Goal: Task Accomplishment & Management: Complete application form

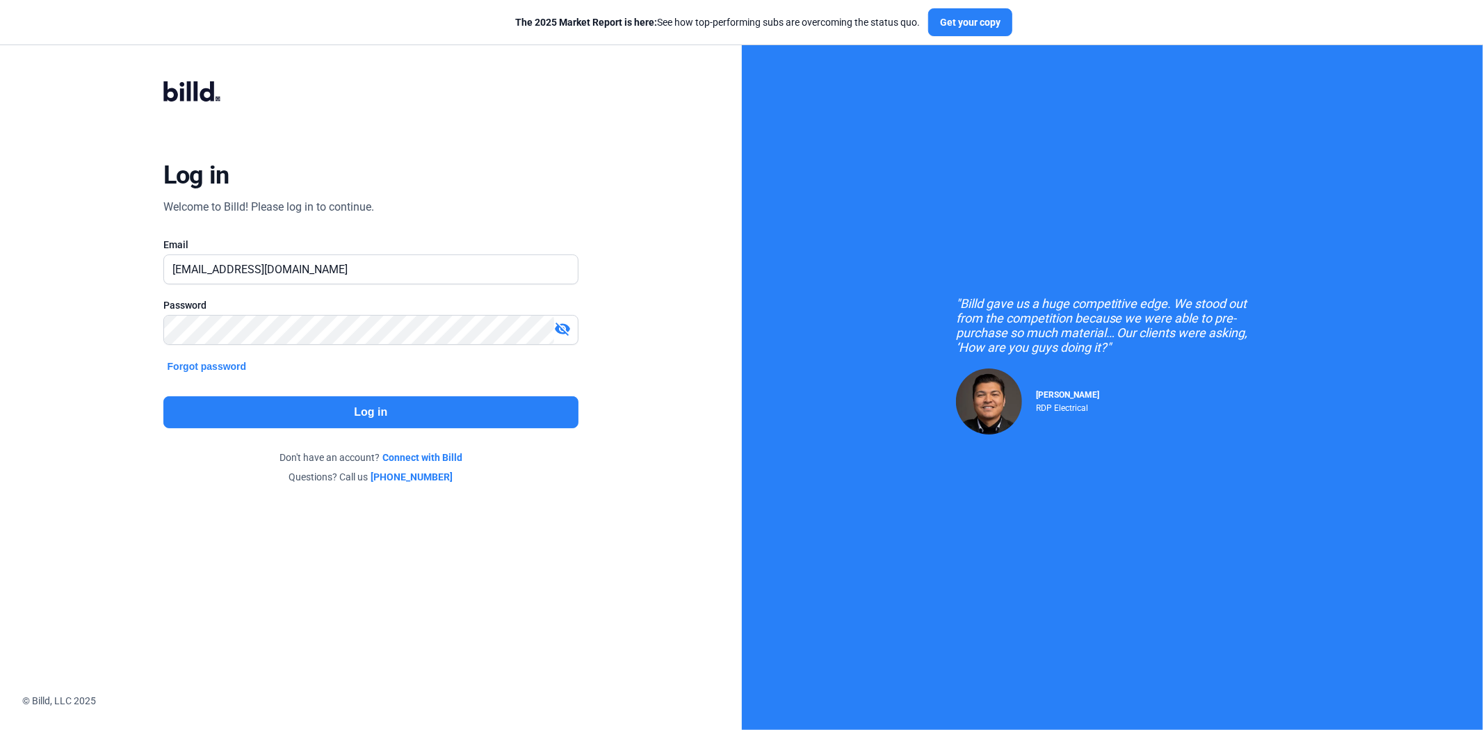
click at [241, 417] on button "Log in" at bounding box center [370, 412] width 415 height 32
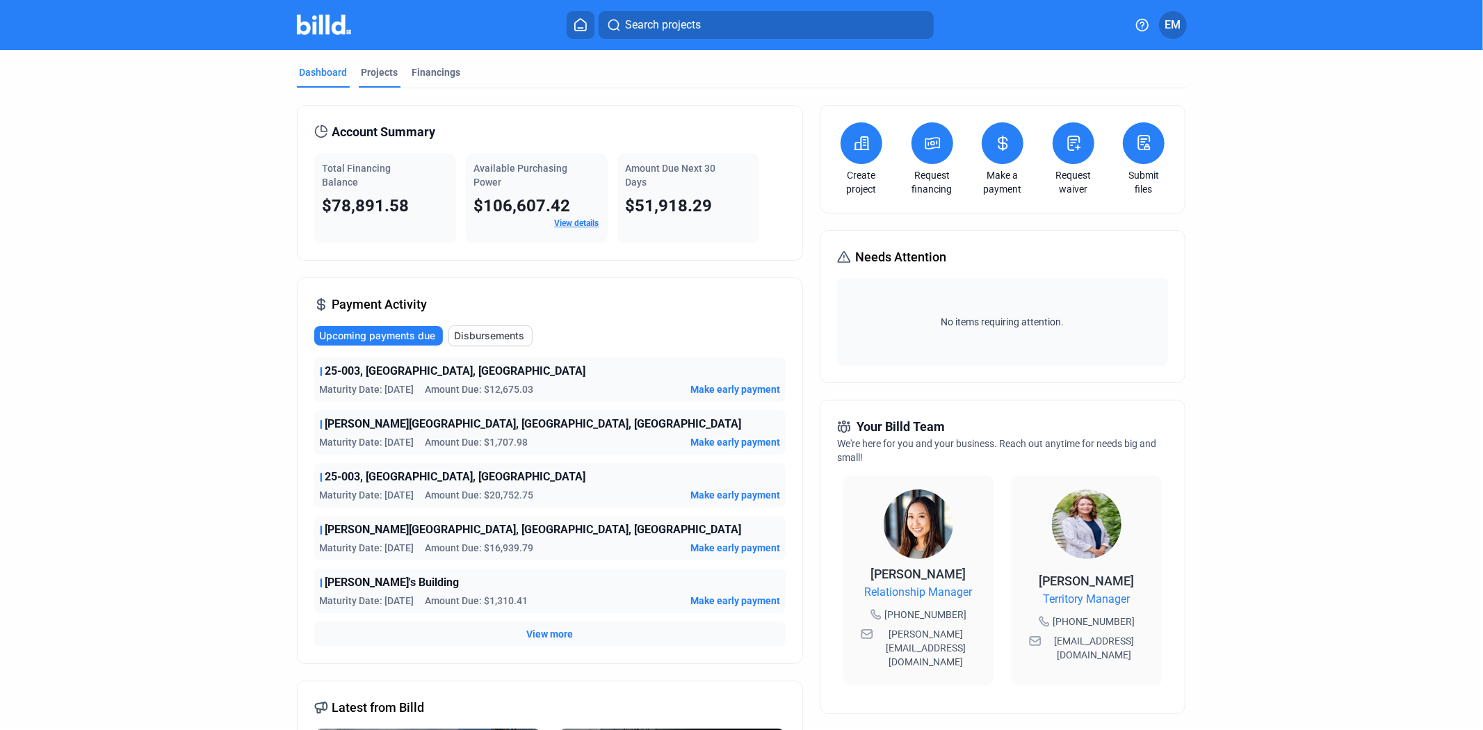
click at [385, 73] on div "Projects" at bounding box center [380, 72] width 37 height 14
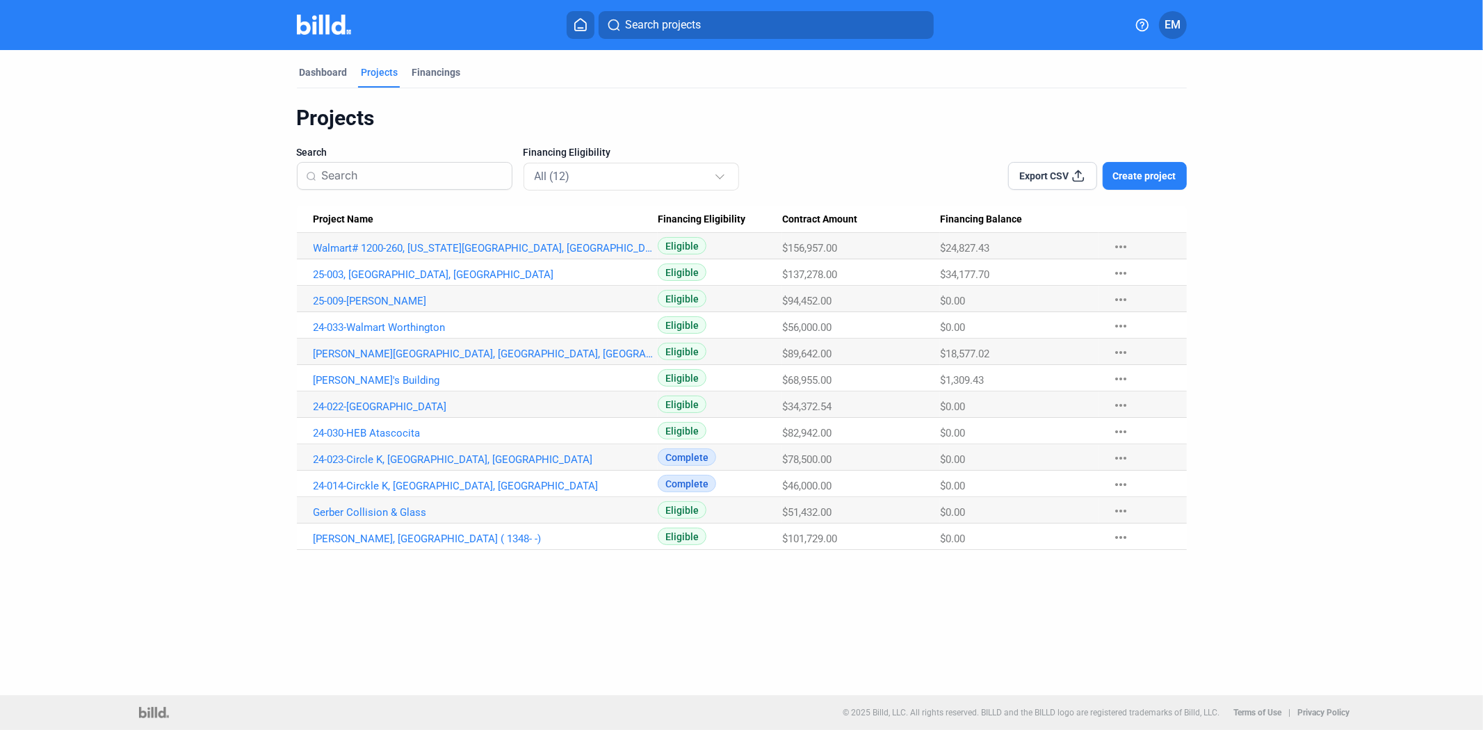
drag, startPoint x: 350, startPoint y: 350, endPoint x: 661, endPoint y: 405, distance: 316.2
click at [350, 350] on link "[PERSON_NAME][GEOGRAPHIC_DATA], [GEOGRAPHIC_DATA], [GEOGRAPHIC_DATA]" at bounding box center [486, 354] width 345 height 13
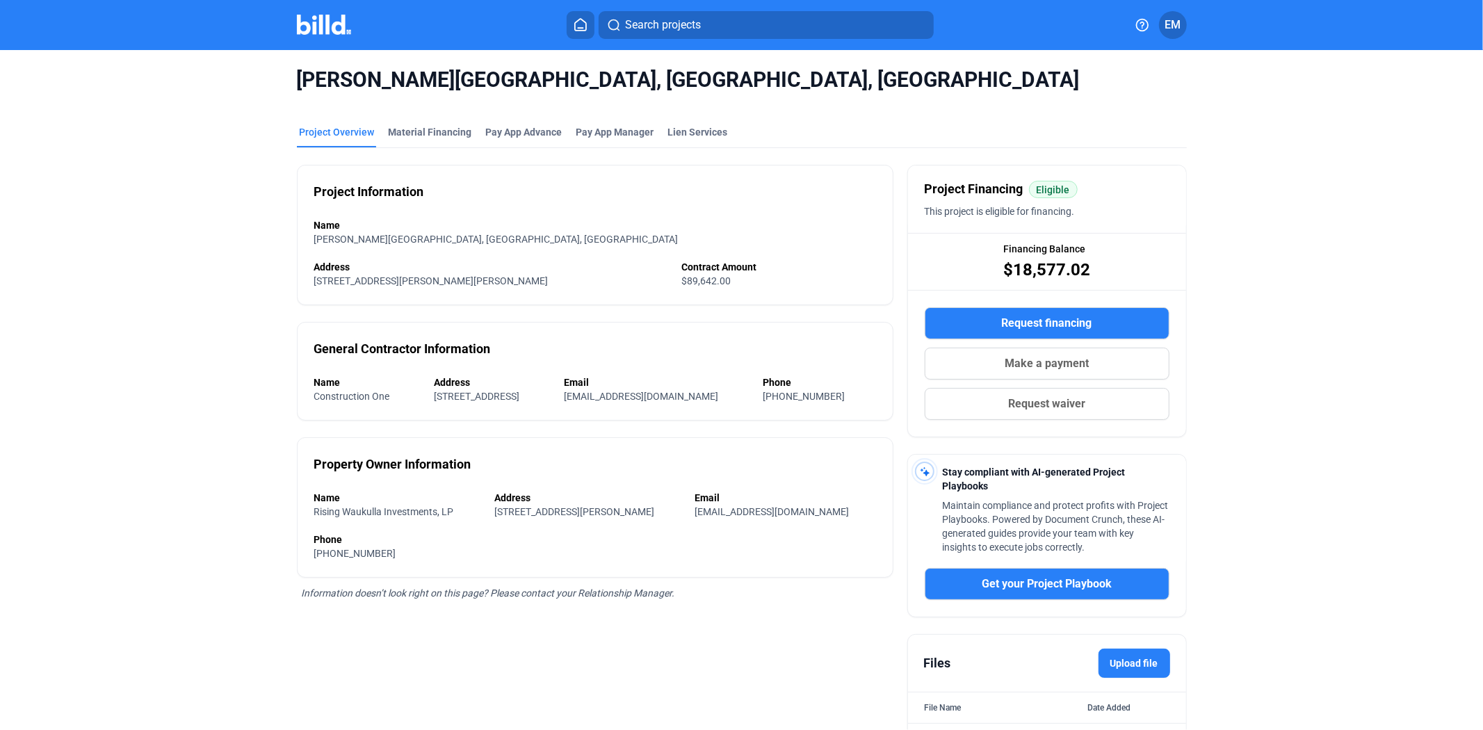
click at [1038, 398] on span "Request waiver" at bounding box center [1046, 404] width 77 height 17
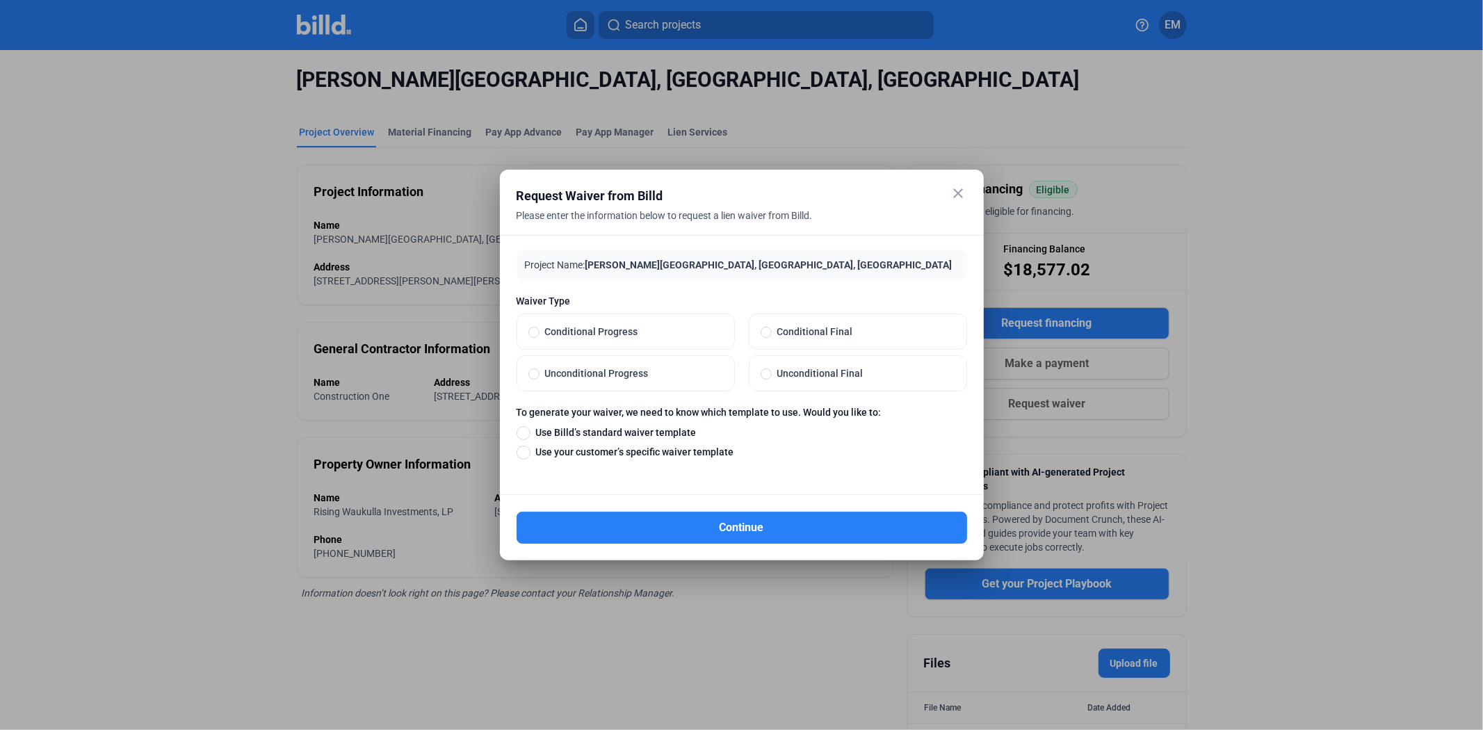
click at [567, 436] on span "Use Billd’s standard waiver template" at bounding box center [614, 433] width 166 height 14
click at [531, 436] on input "Use Billd’s standard waiver template" at bounding box center [524, 432] width 14 height 15
radio input "true"
click at [581, 373] on span "Unconditional Progress" at bounding box center [632, 373] width 184 height 14
click at [540, 373] on input "Unconditional Progress" at bounding box center [533, 373] width 11 height 13
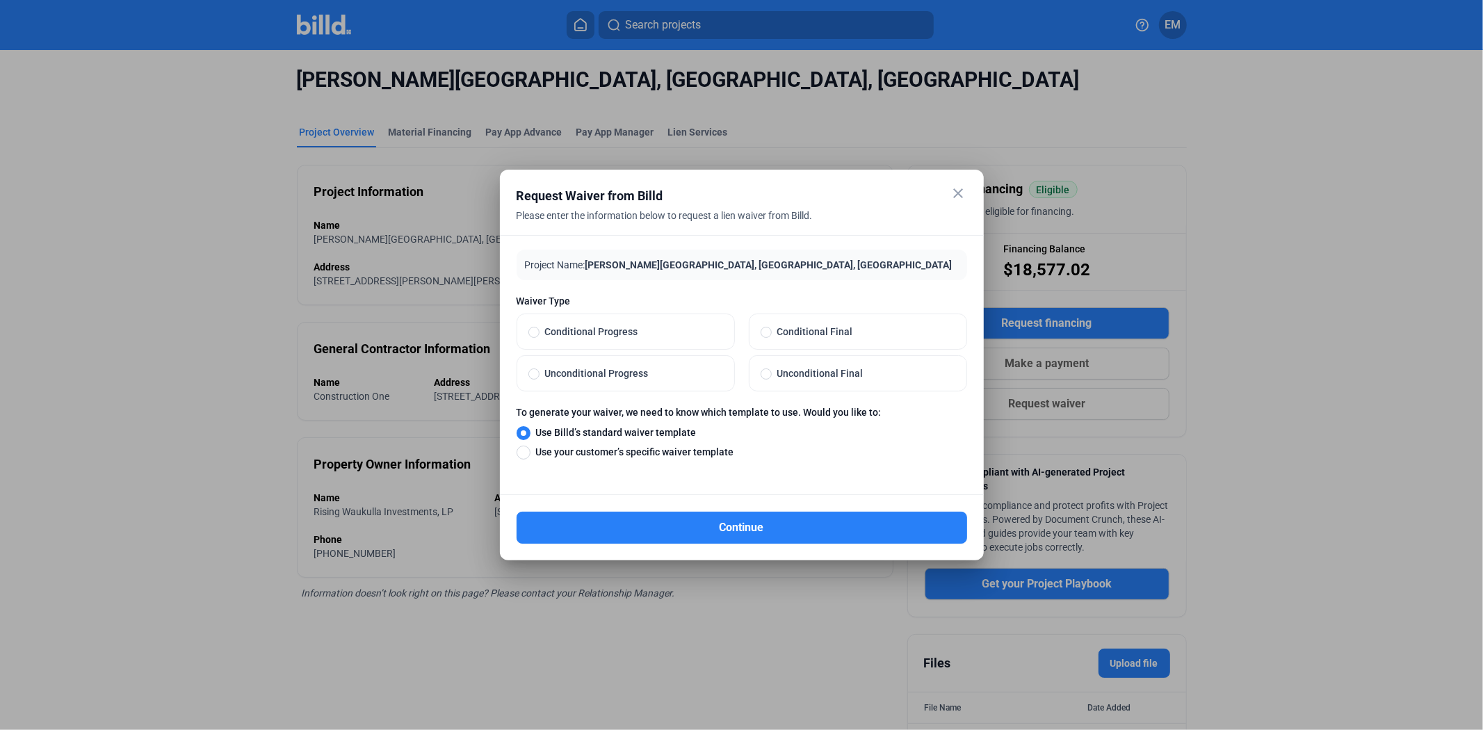
radio input "true"
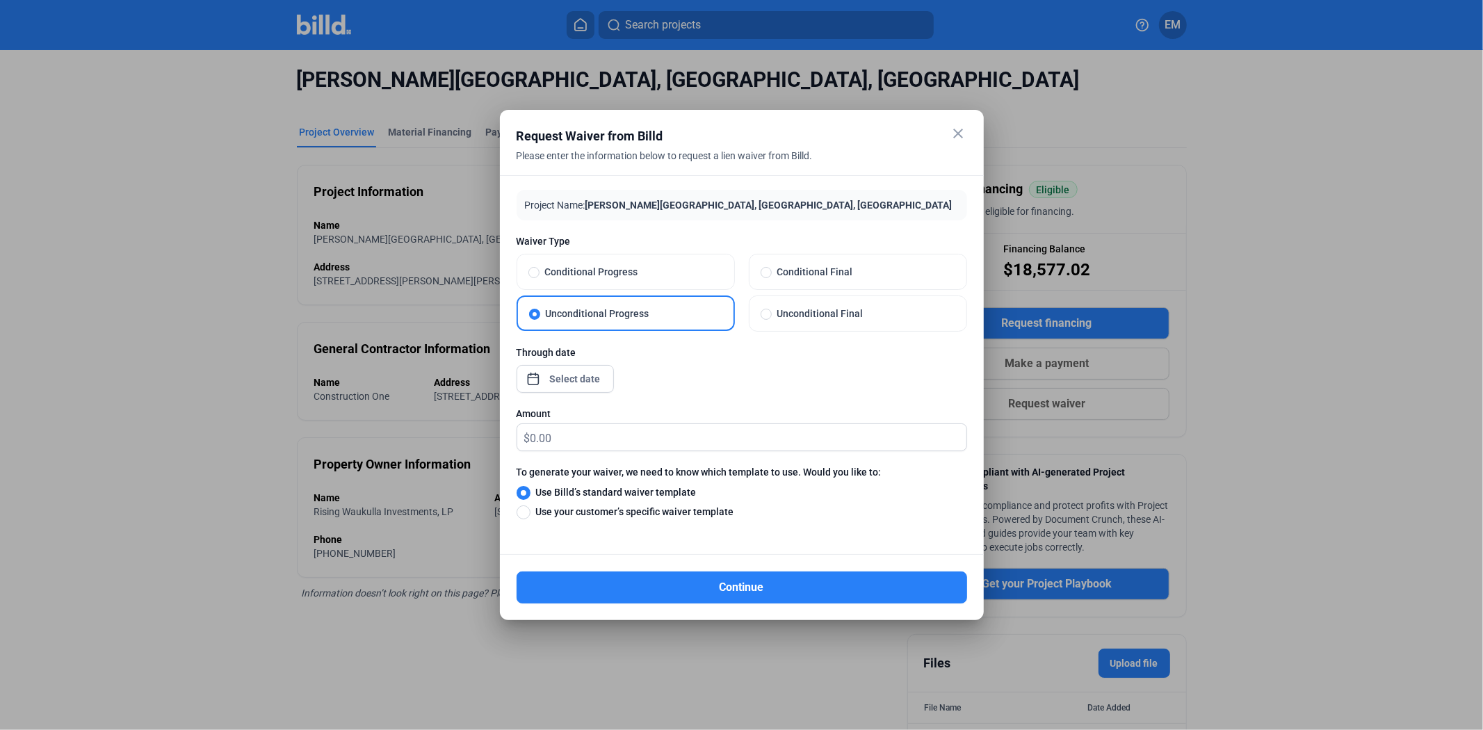
click at [786, 312] on span "Unconditional Final" at bounding box center [864, 314] width 184 height 14
click at [772, 312] on input "Unconditional Final" at bounding box center [766, 313] width 11 height 13
radio input "true"
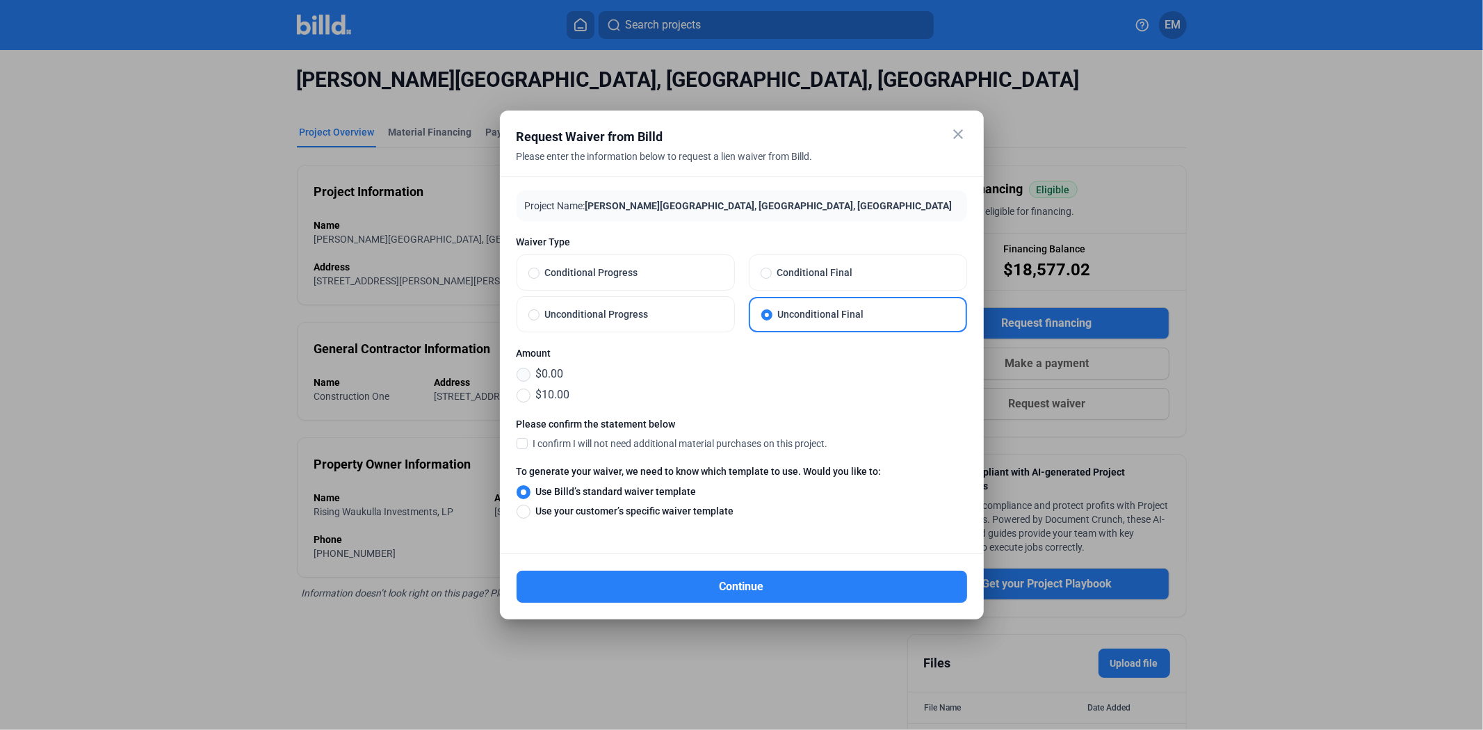
click at [524, 371] on span at bounding box center [524, 375] width 14 height 14
click at [524, 371] on input "$0.00" at bounding box center [524, 373] width 14 height 15
radio input "true"
click at [529, 442] on label "I confirm I will not need additional material purchases on this project." at bounding box center [673, 444] width 312 height 14
click at [0, 0] on input "I confirm I will not need additional material purchases on this project." at bounding box center [0, 0] width 0 height 0
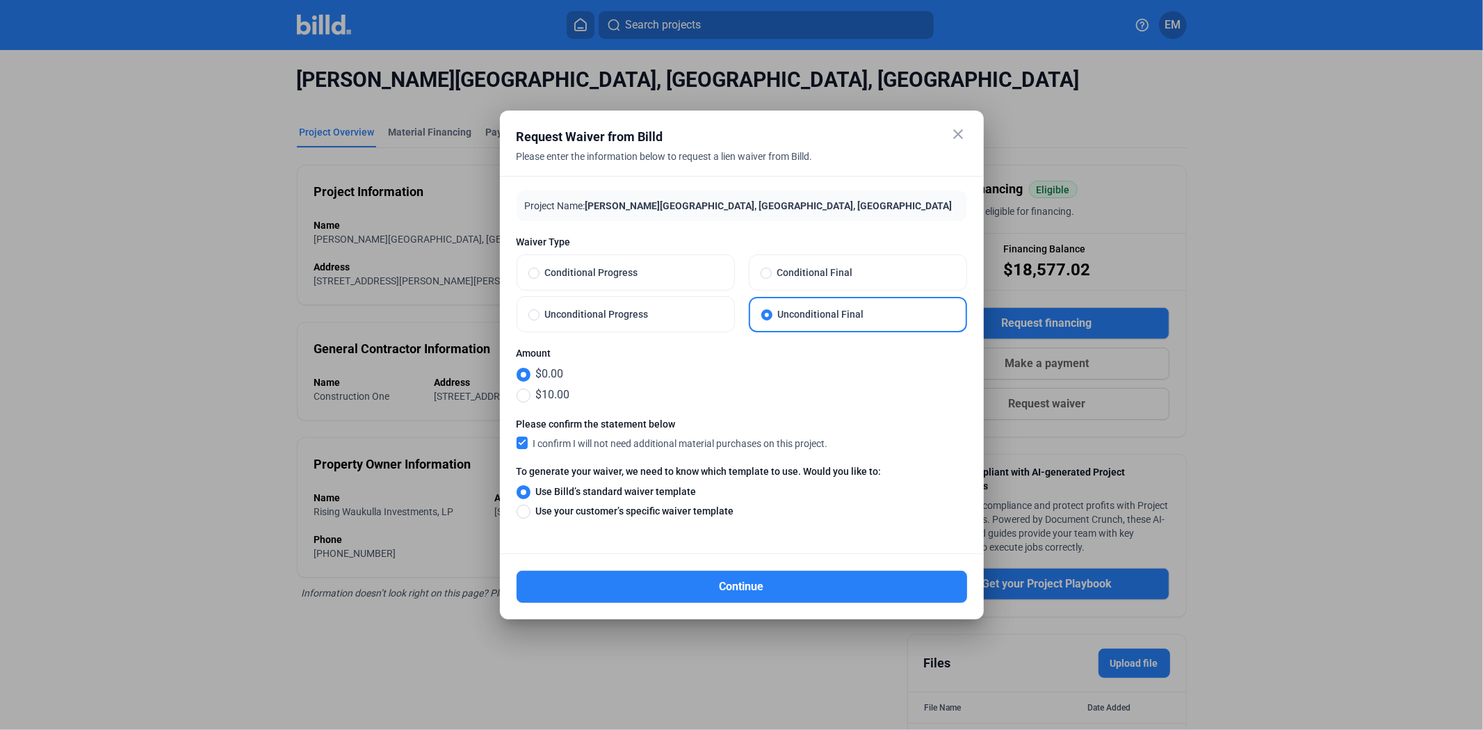
click at [525, 442] on span at bounding box center [522, 443] width 11 height 13
click at [0, 0] on input "I confirm I will not need additional material purchases on this project." at bounding box center [0, 0] width 0 height 0
click at [662, 321] on label "Unconditional Progress" at bounding box center [625, 314] width 217 height 35
click at [540, 321] on input "Unconditional Progress" at bounding box center [533, 314] width 11 height 13
radio input "true"
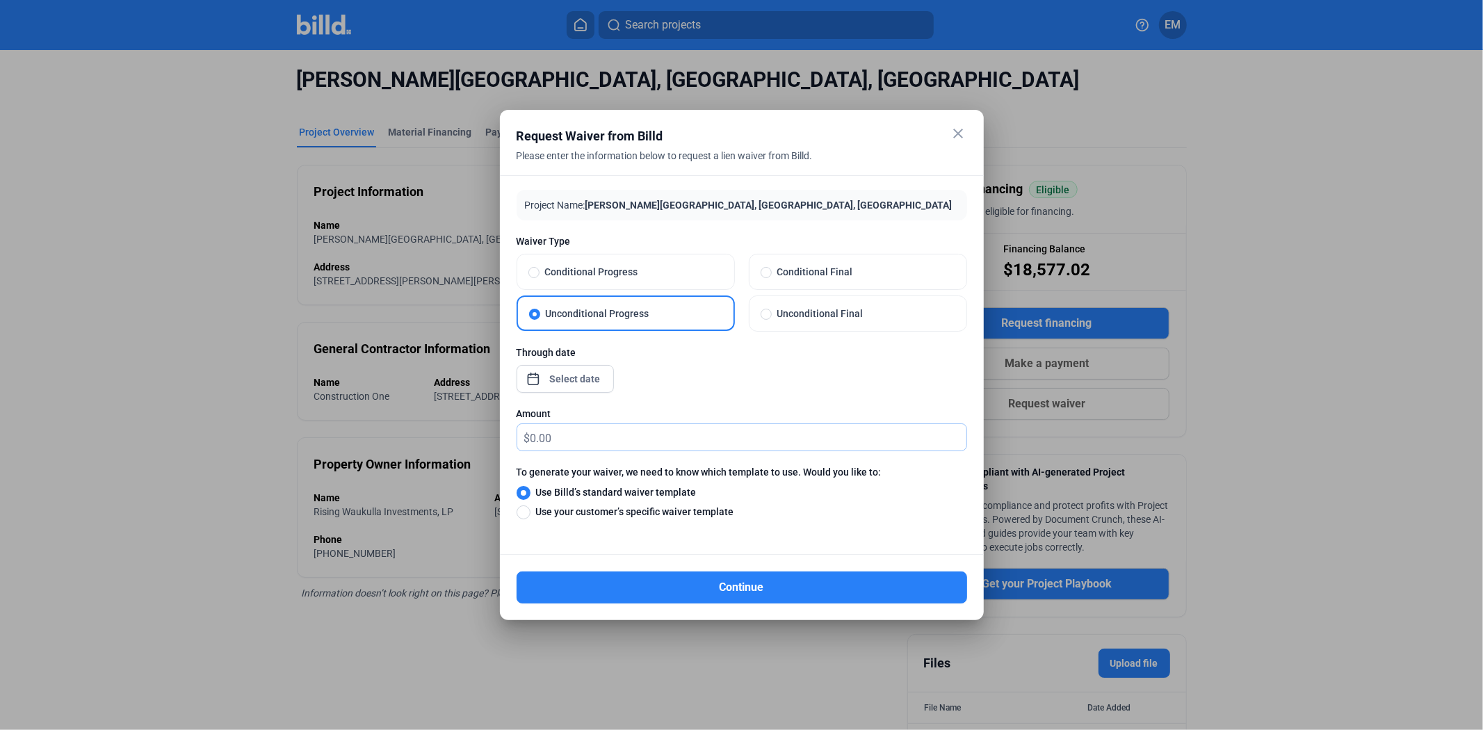
click at [556, 437] on input "text" at bounding box center [749, 437] width 436 height 27
type input "0.00"
click at [576, 385] on div "close Request Waiver from Billd Please enter the information below to request a…" at bounding box center [741, 365] width 1483 height 730
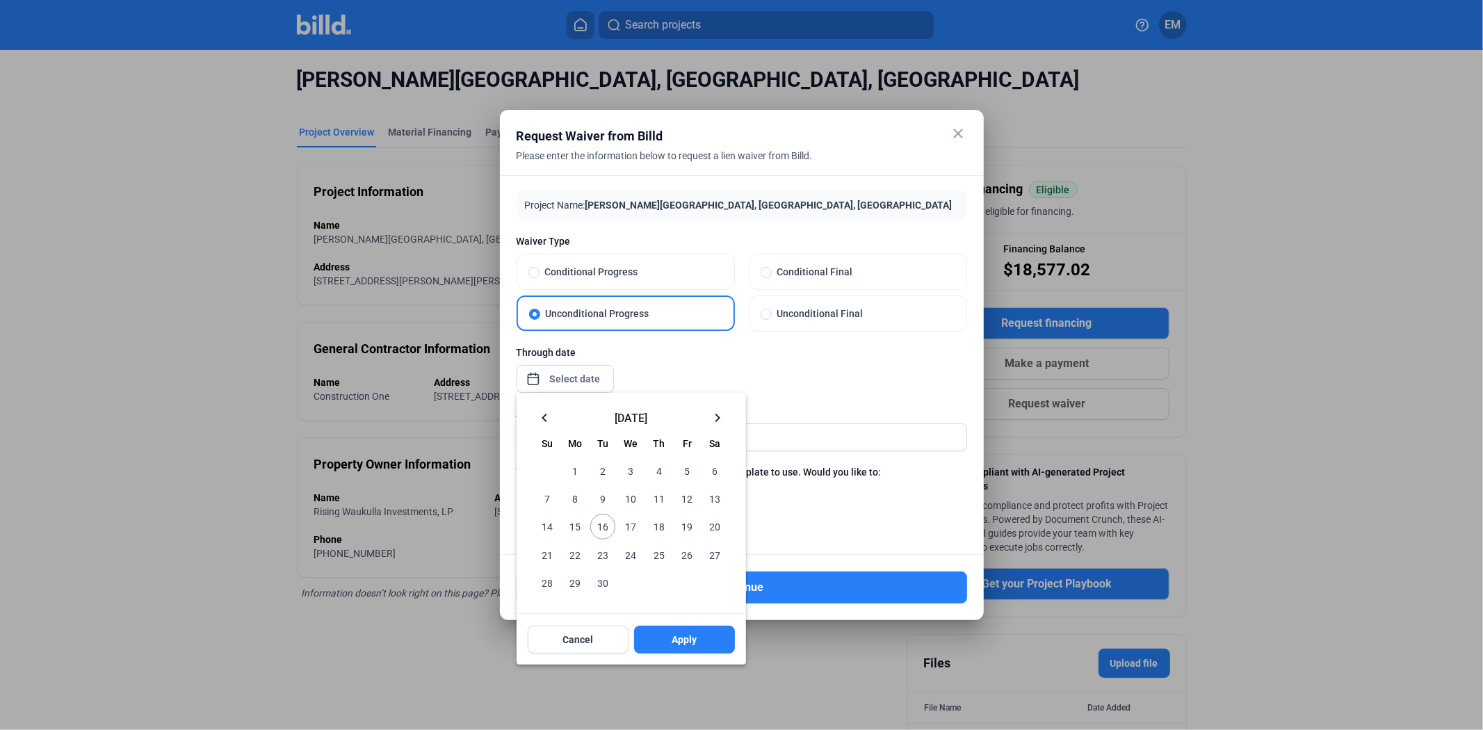
click at [604, 526] on span "16" at bounding box center [602, 526] width 25 height 25
click at [697, 640] on button "Apply" at bounding box center [684, 640] width 101 height 28
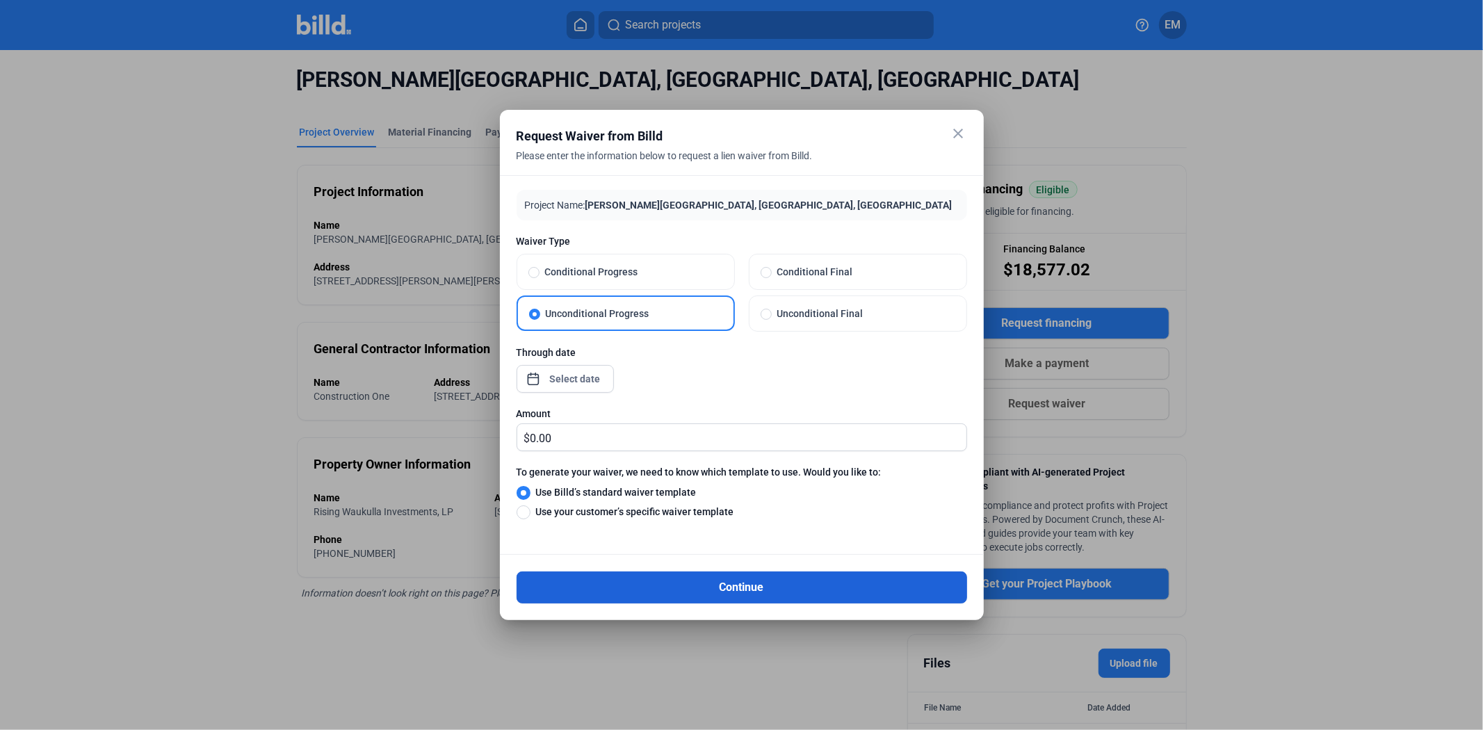
click at [752, 580] on button "Continue" at bounding box center [742, 588] width 451 height 32
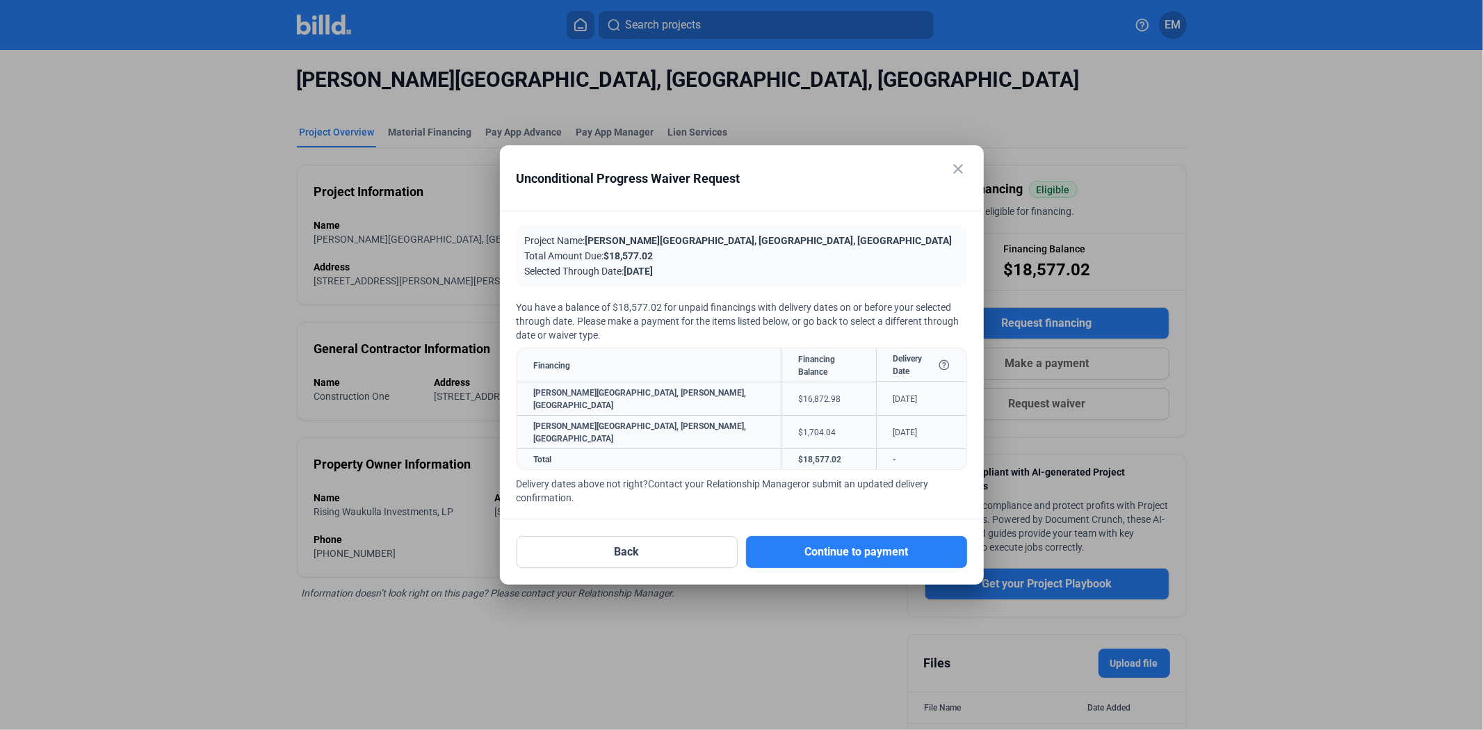
click at [953, 177] on mat-icon "close" at bounding box center [959, 169] width 17 height 17
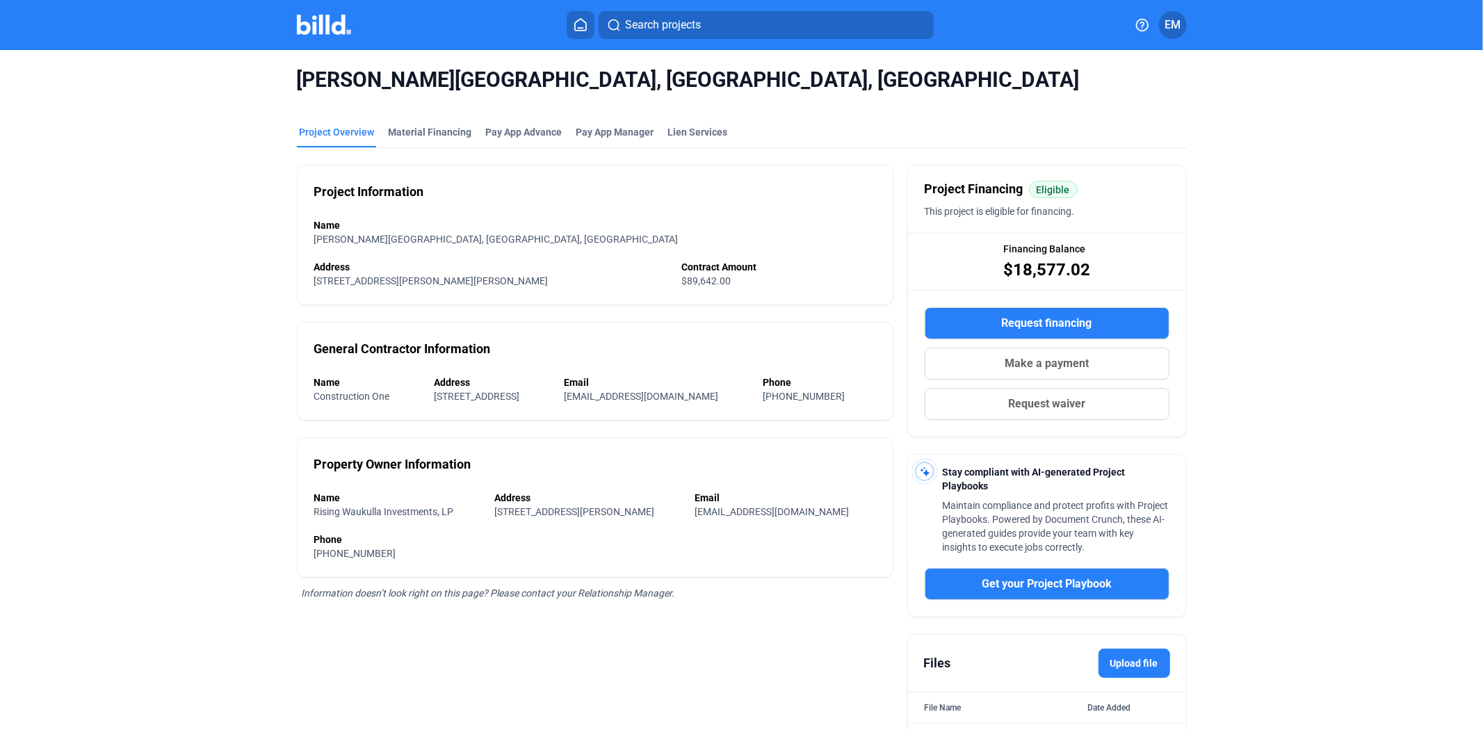
click at [313, 26] on img at bounding box center [324, 25] width 55 height 20
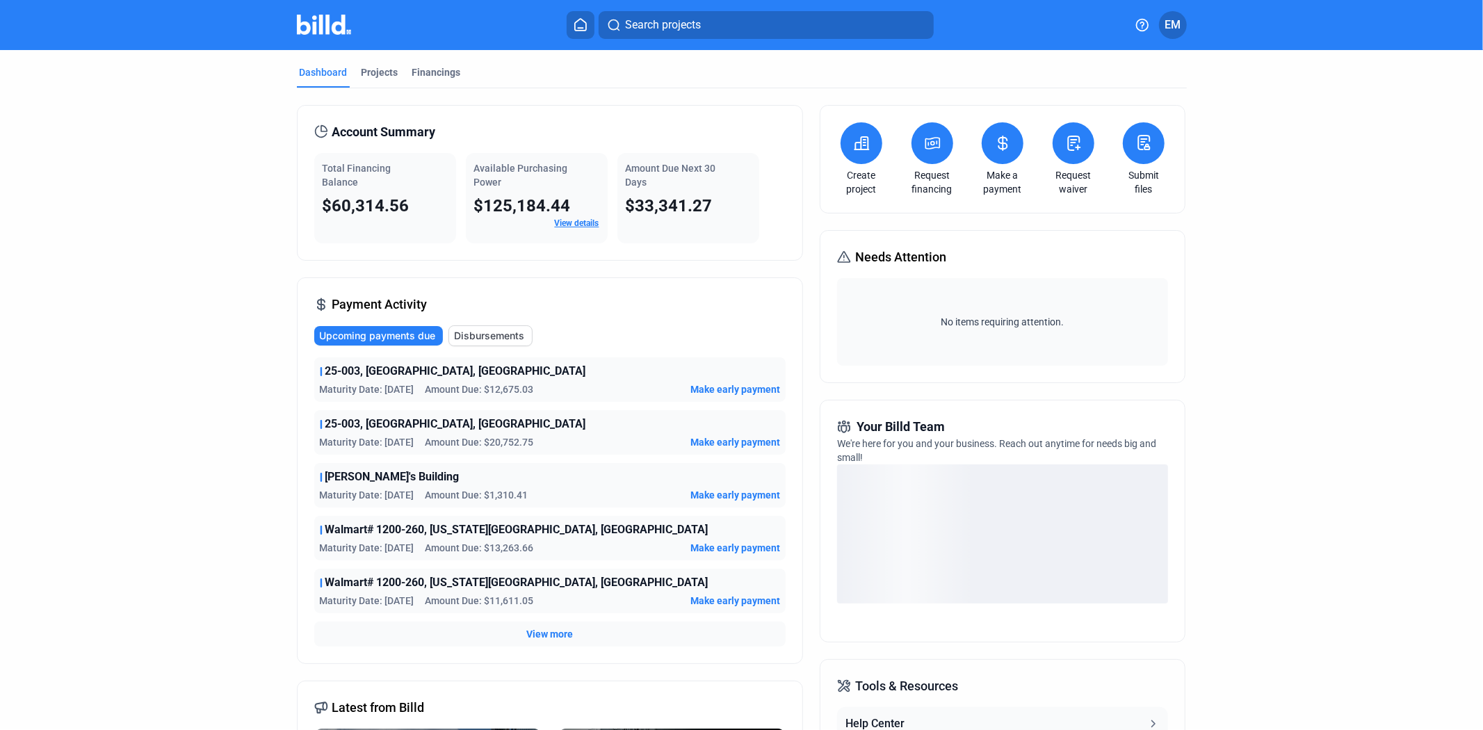
click at [385, 74] on div "Projects" at bounding box center [380, 72] width 37 height 14
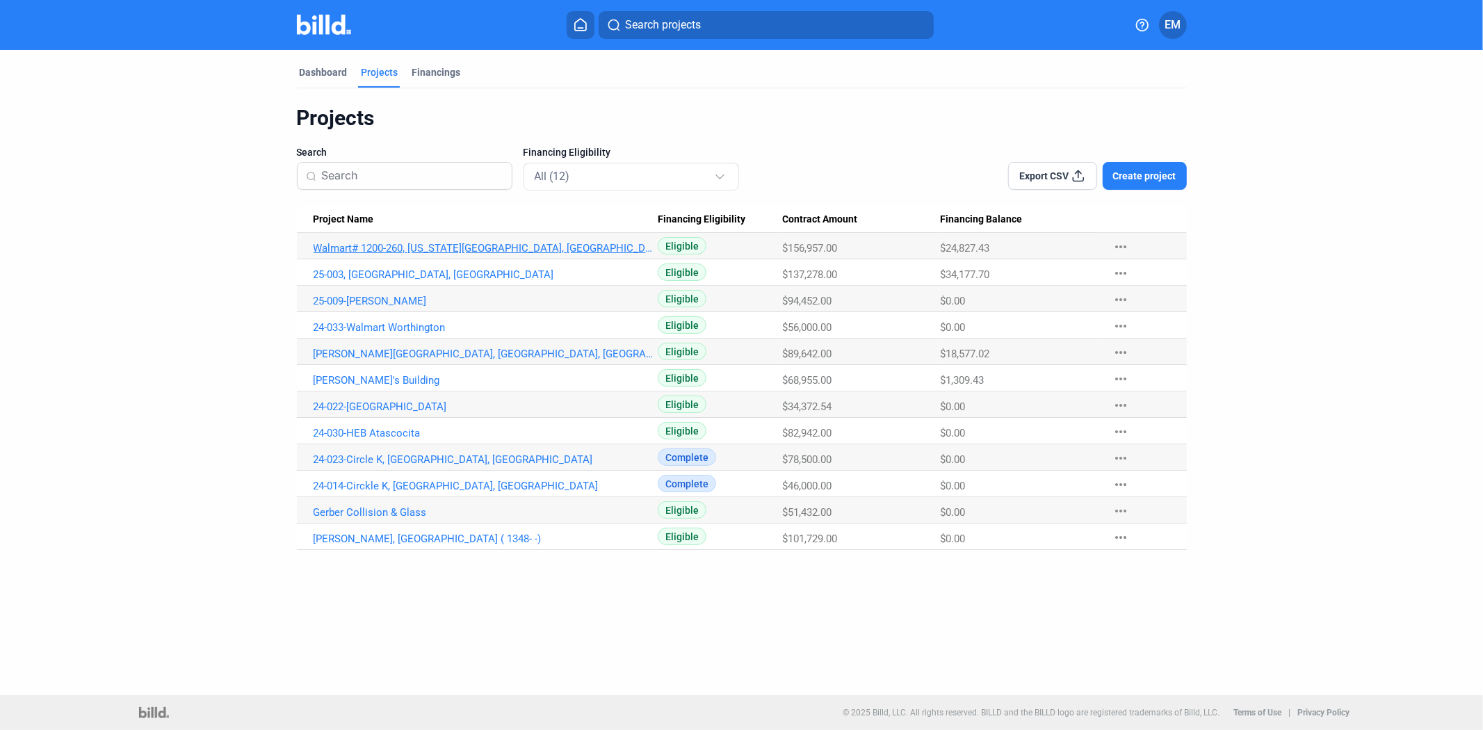
click at [428, 245] on link "Walmart# 1200-260, [US_STATE][GEOGRAPHIC_DATA], [GEOGRAPHIC_DATA]" at bounding box center [486, 248] width 345 height 13
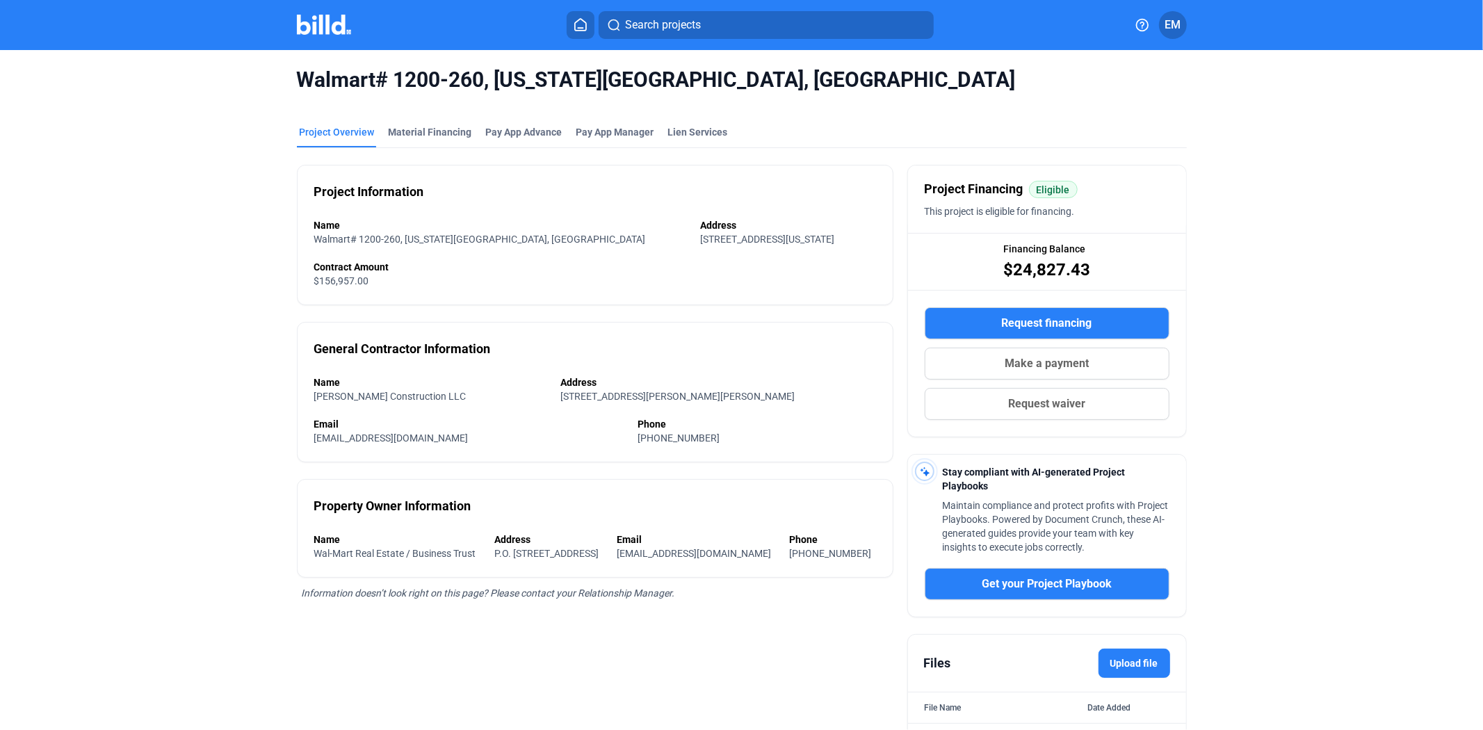
drag, startPoint x: 1025, startPoint y: 274, endPoint x: 1010, endPoint y: 274, distance: 15.3
click at [1010, 274] on div "Financing Balance $24,827.43" at bounding box center [1047, 262] width 278 height 56
